Goal: Obtain resource: Obtain resource

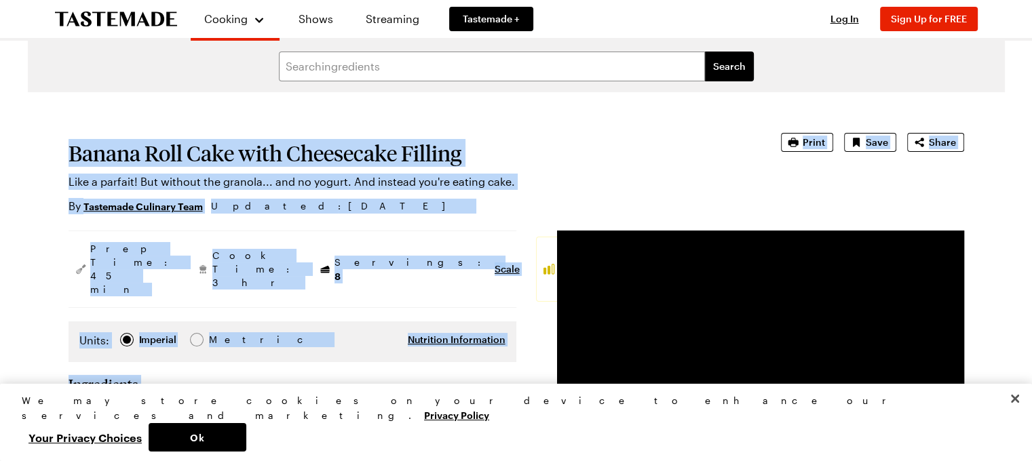
drag, startPoint x: 69, startPoint y: 154, endPoint x: 296, endPoint y: 396, distance: 332.1
click at [1011, 414] on button "Close" at bounding box center [1015, 399] width 30 height 30
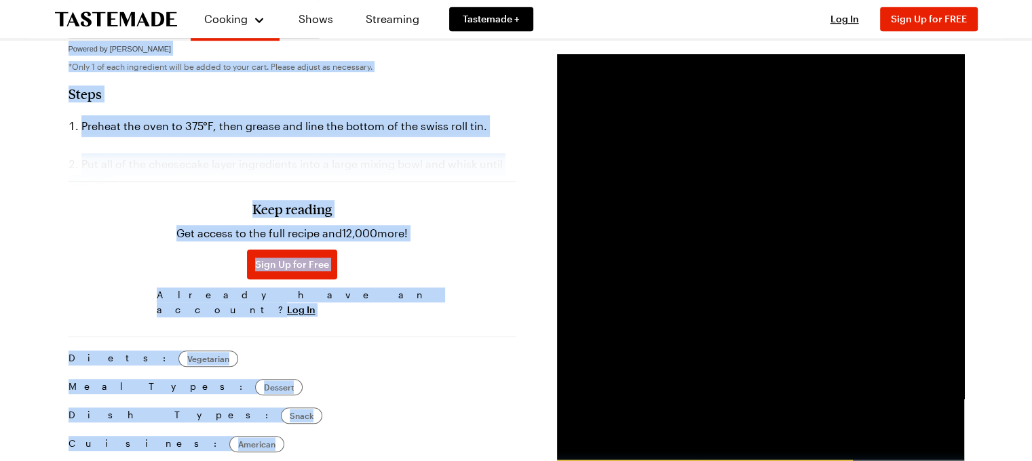
scroll to position [885, 0]
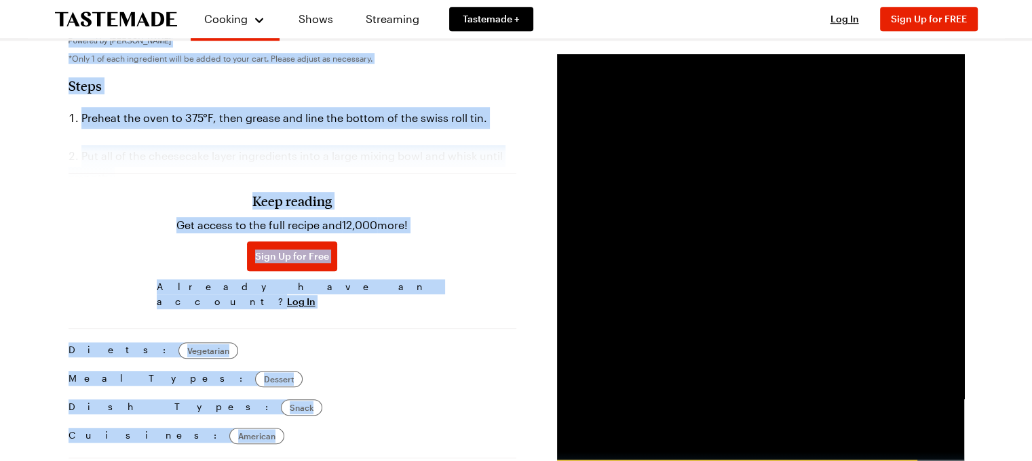
drag, startPoint x: 72, startPoint y: 150, endPoint x: 446, endPoint y: 200, distance: 377.8
click at [315, 295] on span "Log In" at bounding box center [301, 302] width 28 height 14
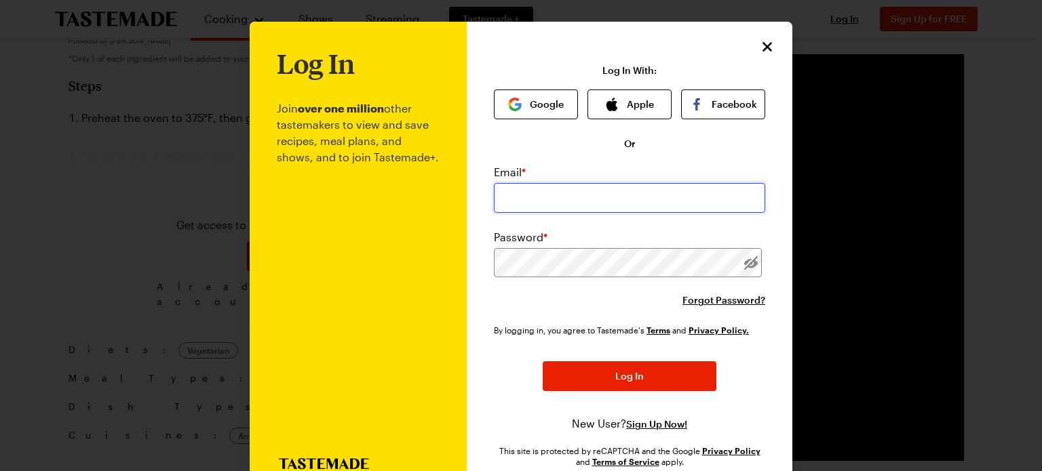
click at [562, 204] on input "email" at bounding box center [629, 198] width 271 height 30
type input "tonya.acha@gmail.com"
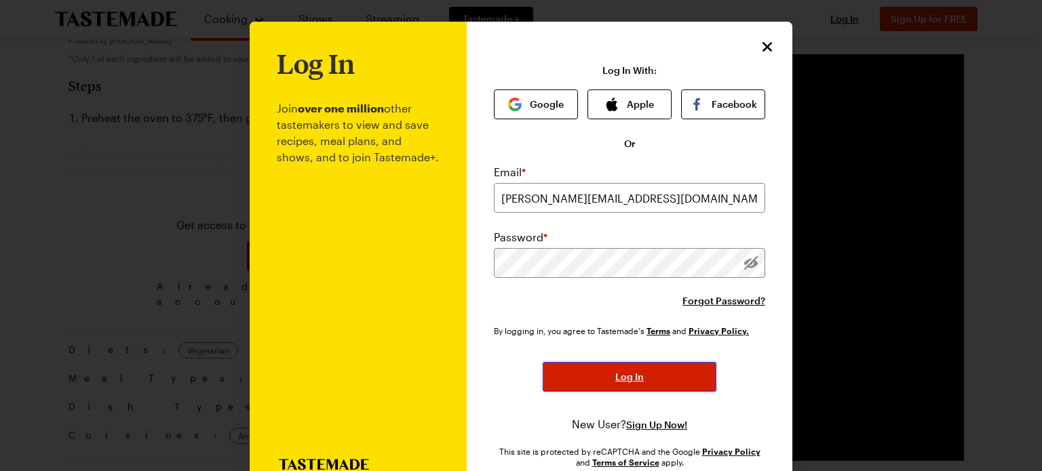
click at [615, 384] on span "Log In" at bounding box center [629, 377] width 28 height 14
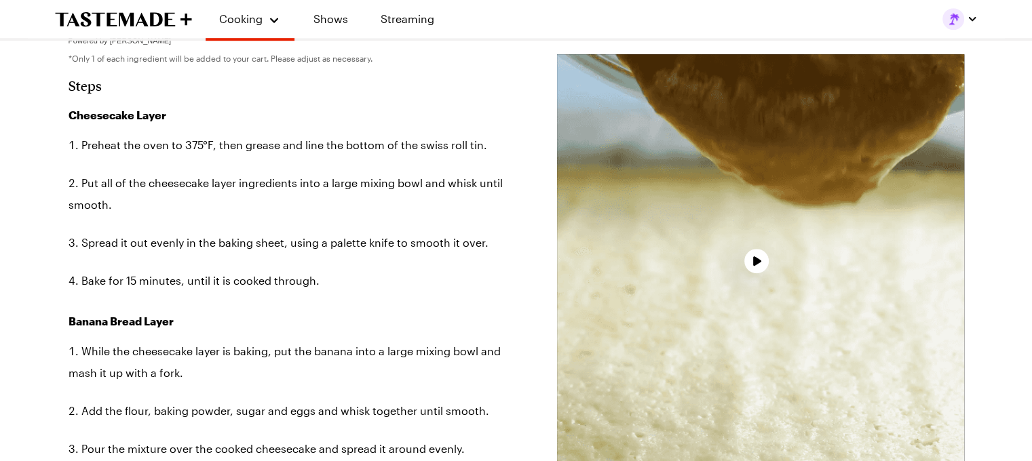
type textarea "x"
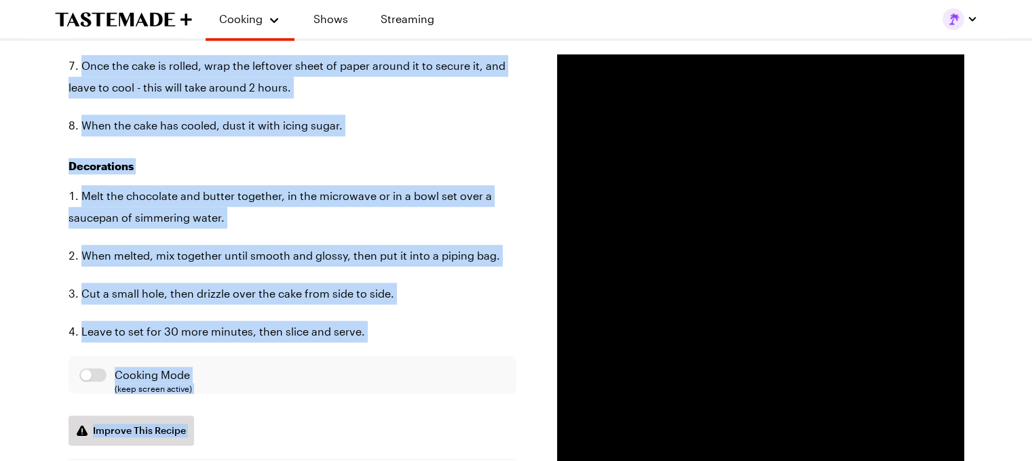
scroll to position [1522, 0]
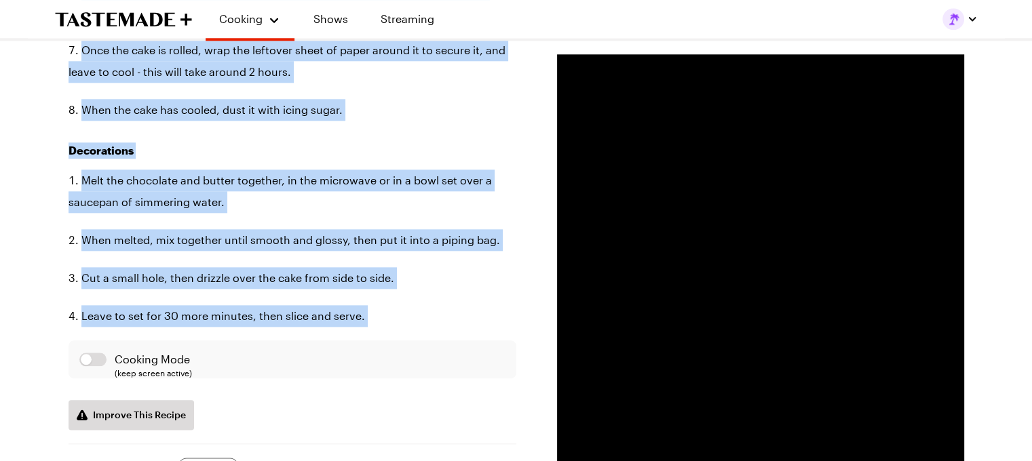
drag, startPoint x: 69, startPoint y: 72, endPoint x: 351, endPoint y: 298, distance: 361.5
copy article "Banana Roll Cake with Cheesecake Filling Like a parfait! But without the granol…"
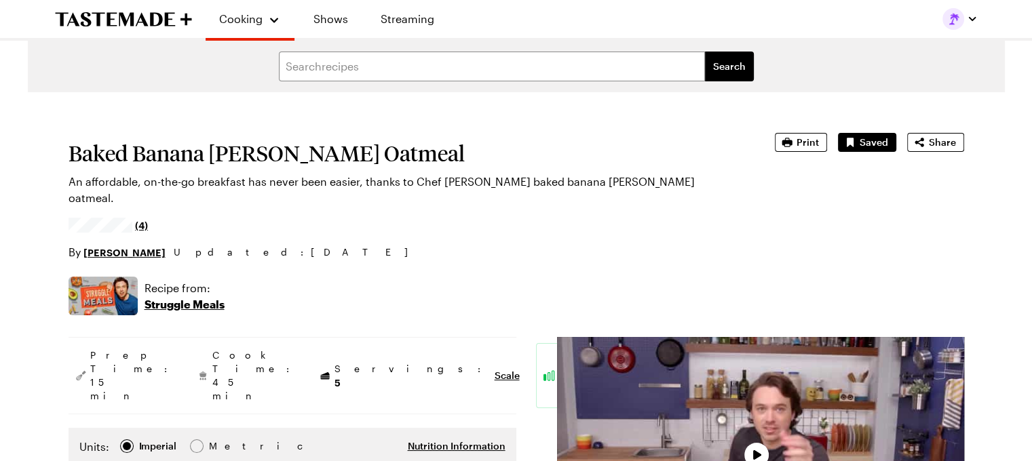
type textarea "x"
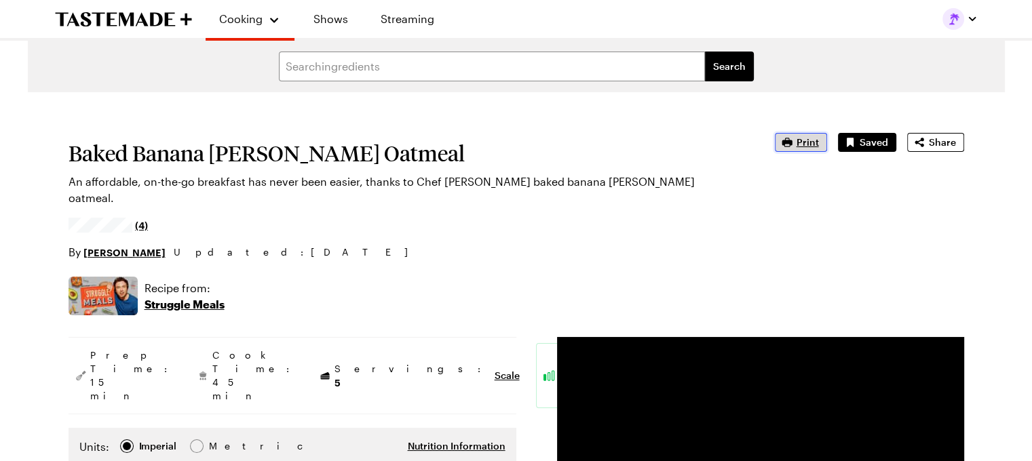
click at [808, 142] on span "Print" at bounding box center [807, 143] width 22 height 14
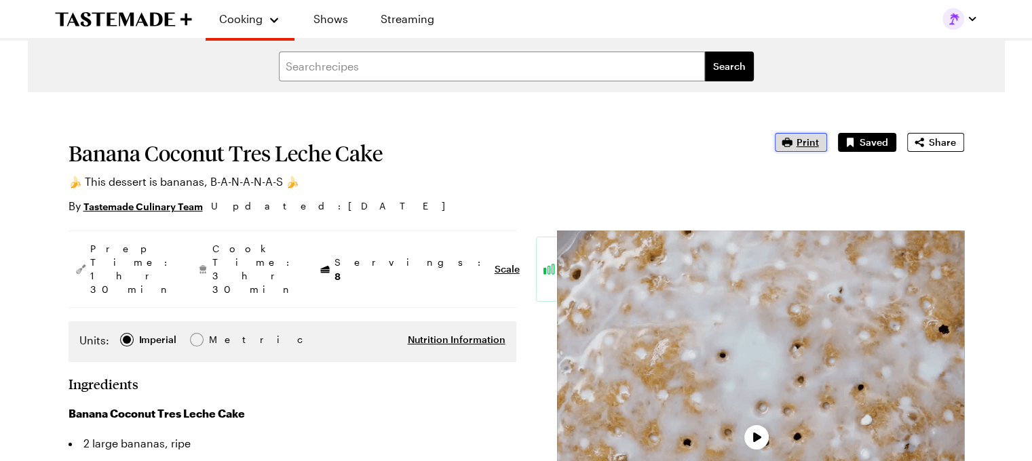
click at [813, 141] on span "Print" at bounding box center [807, 143] width 22 height 14
type textarea "x"
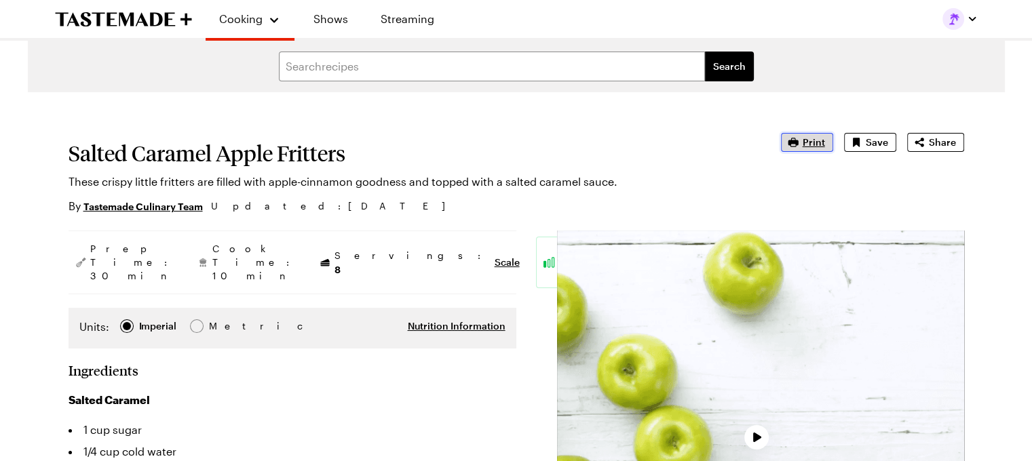
click at [807, 140] on span "Print" at bounding box center [814, 143] width 22 height 14
type textarea "x"
